Goal: Book appointment/travel/reservation

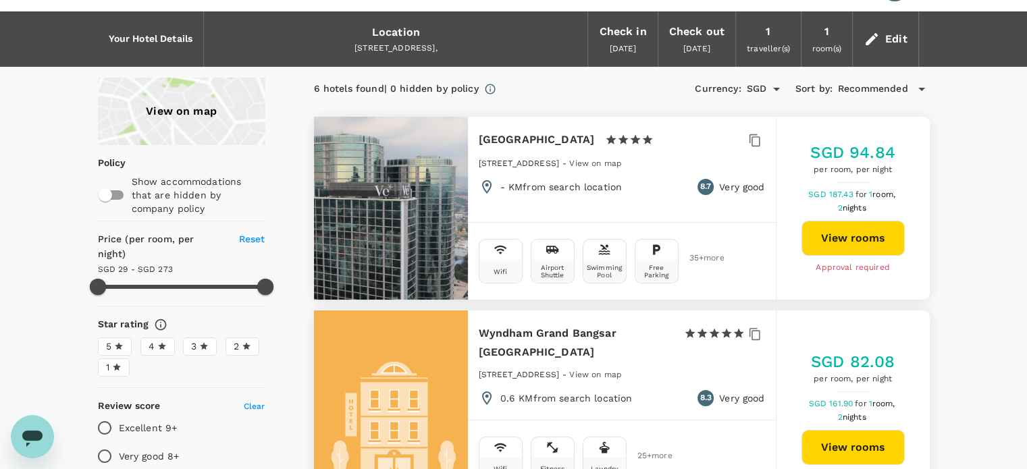
click at [436, 175] on div at bounding box center [391, 208] width 154 height 183
click at [622, 163] on span "View on map" at bounding box center [595, 163] width 53 height 9
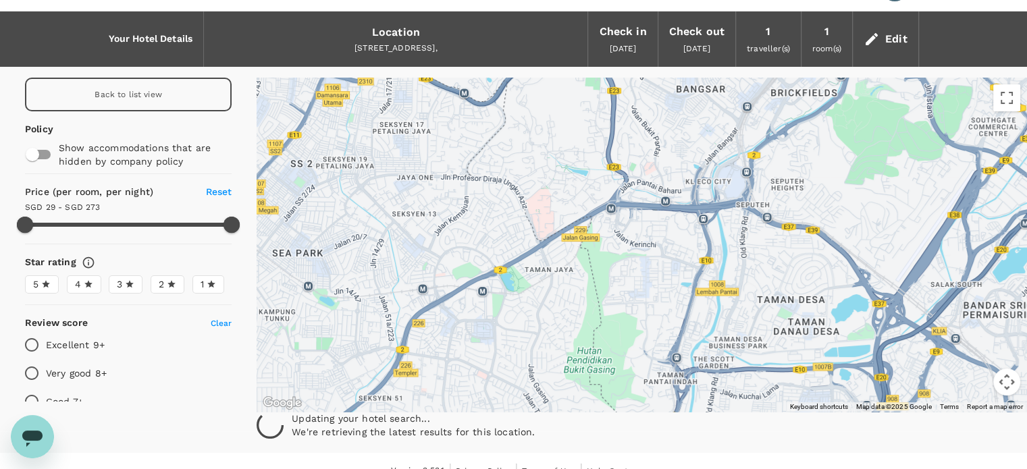
type input "272.68"
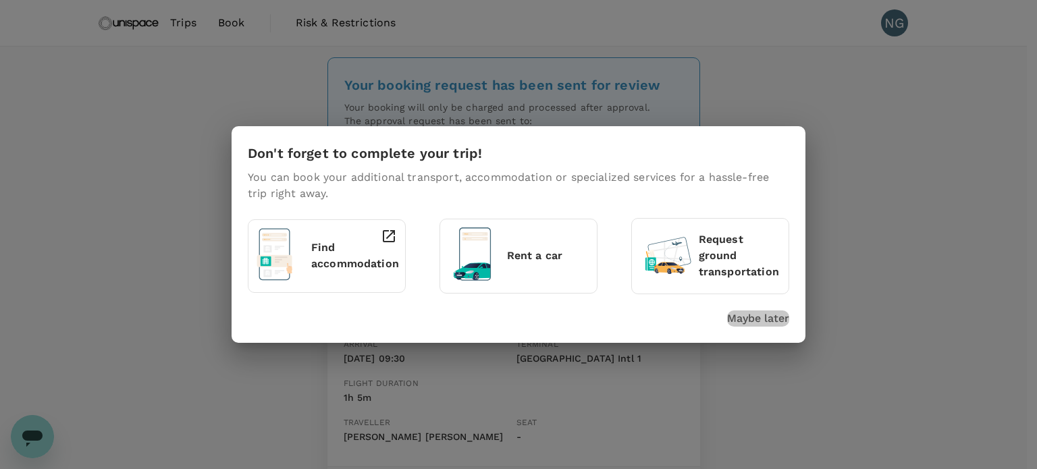
click at [763, 315] on p "Maybe later" at bounding box center [758, 319] width 62 height 16
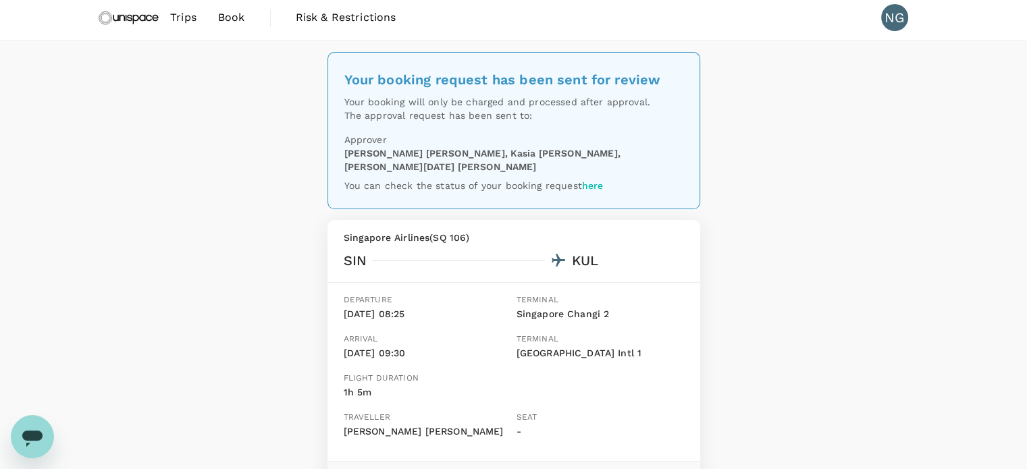
scroll to position [7, 0]
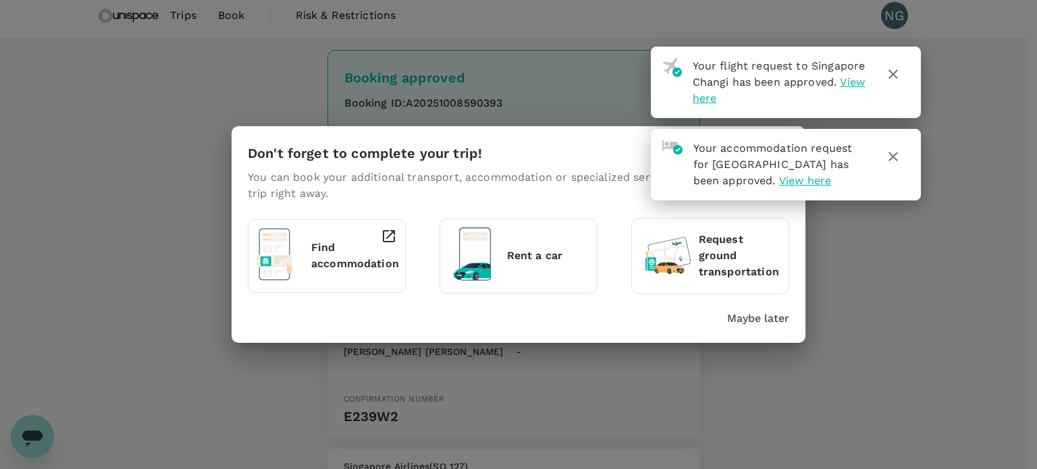
click at [895, 79] on icon "button" at bounding box center [893, 74] width 16 height 16
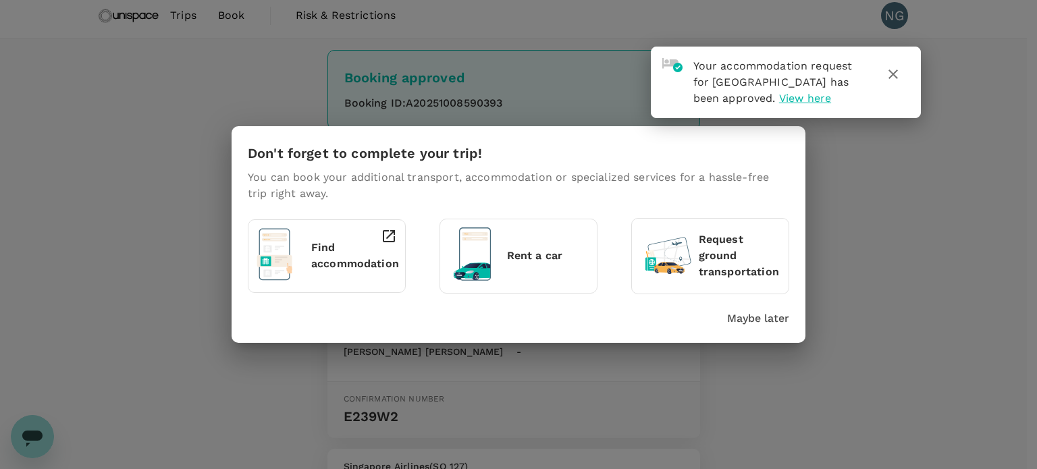
click at [897, 72] on icon "button" at bounding box center [893, 74] width 16 height 16
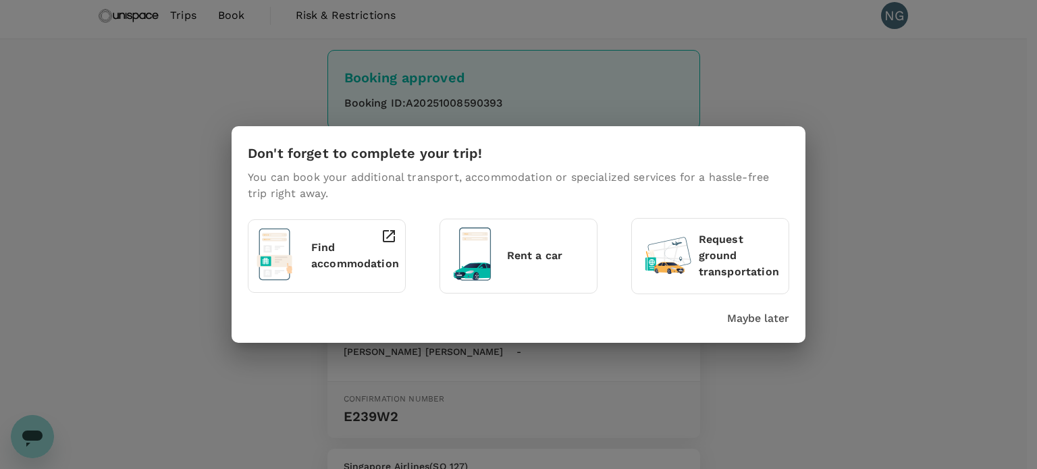
click at [786, 313] on p "Maybe later" at bounding box center [758, 319] width 62 height 16
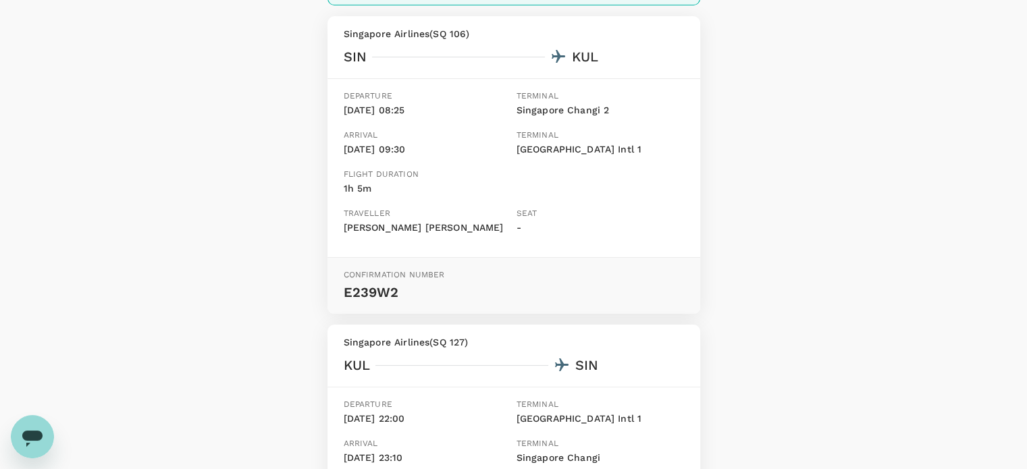
scroll to position [137, 0]
